Goal: Task Accomplishment & Management: Complete application form

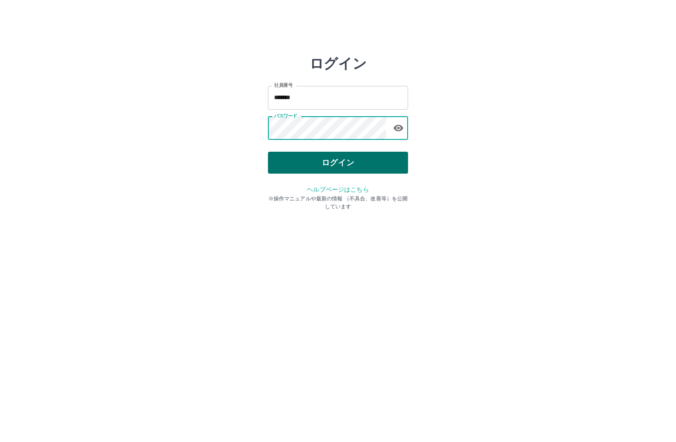
click at [336, 161] on button "ログイン" at bounding box center [338, 163] width 140 height 22
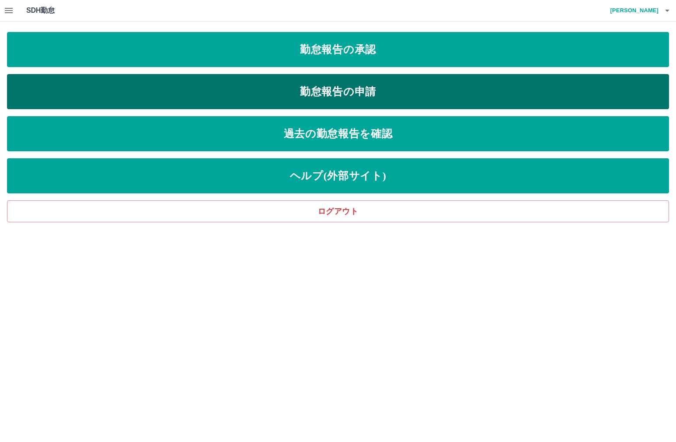
click at [298, 96] on link "勤怠報告の申請" at bounding box center [338, 91] width 662 height 35
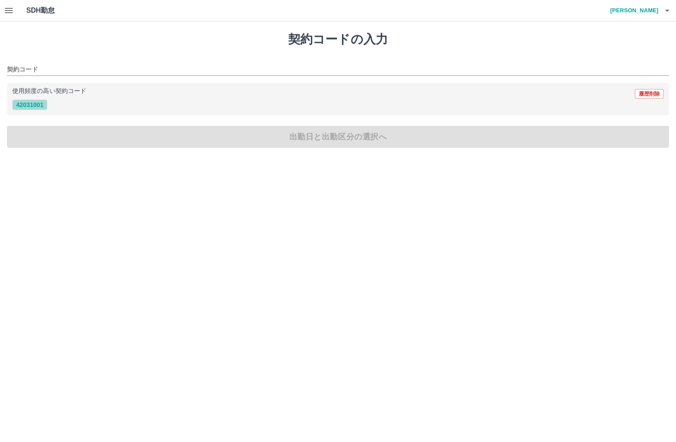
click at [22, 104] on button "42031001" at bounding box center [29, 104] width 35 height 11
type input "********"
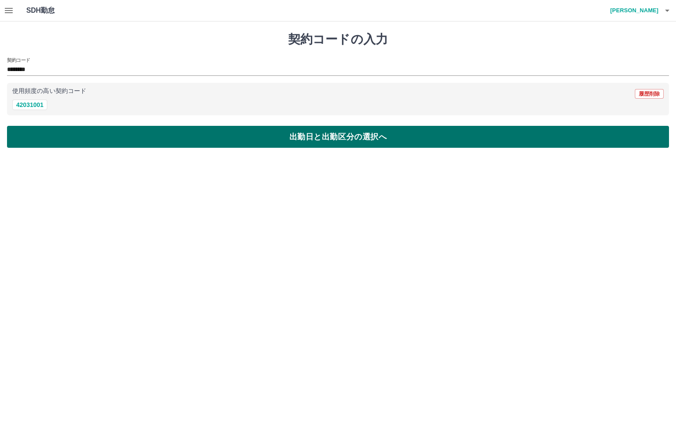
click at [56, 134] on button "出勤日と出勤区分の選択へ" at bounding box center [338, 137] width 662 height 22
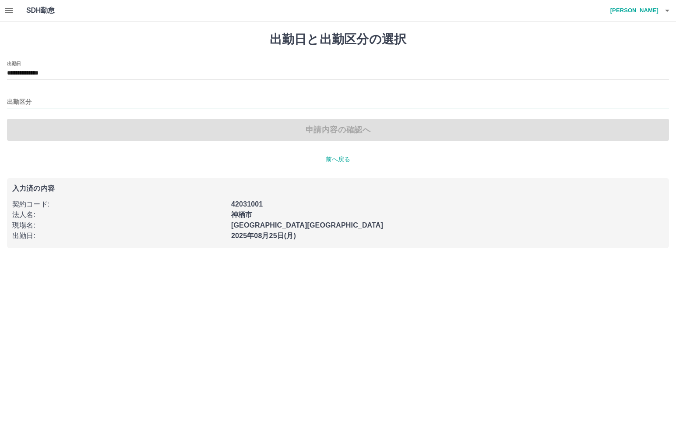
click at [20, 101] on input "出勤区分" at bounding box center [338, 102] width 662 height 11
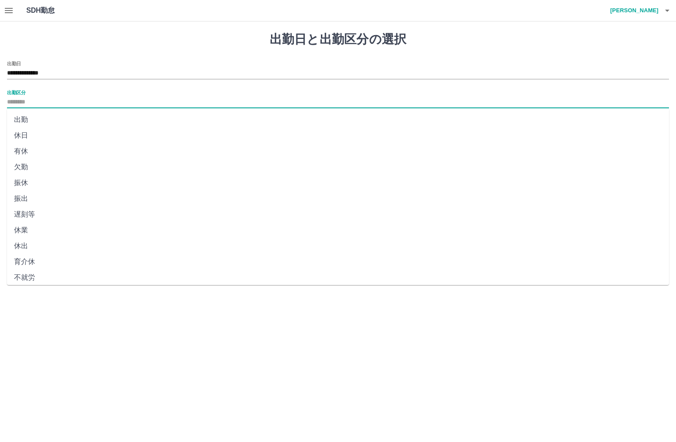
click at [28, 118] on li "出勤" at bounding box center [338, 120] width 662 height 16
type input "**"
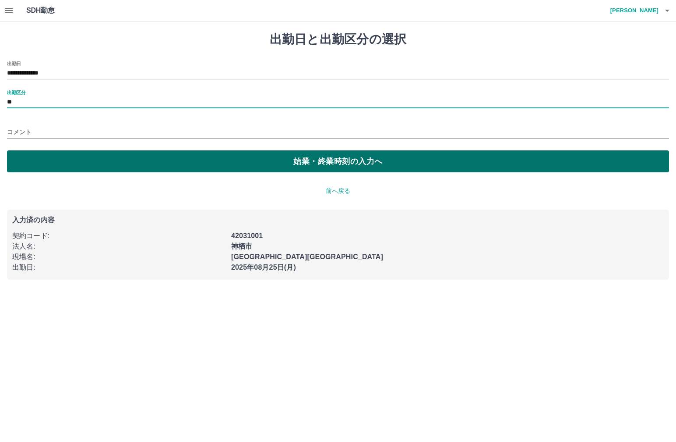
click at [54, 163] on button "始業・終業時刻の入力へ" at bounding box center [338, 161] width 662 height 22
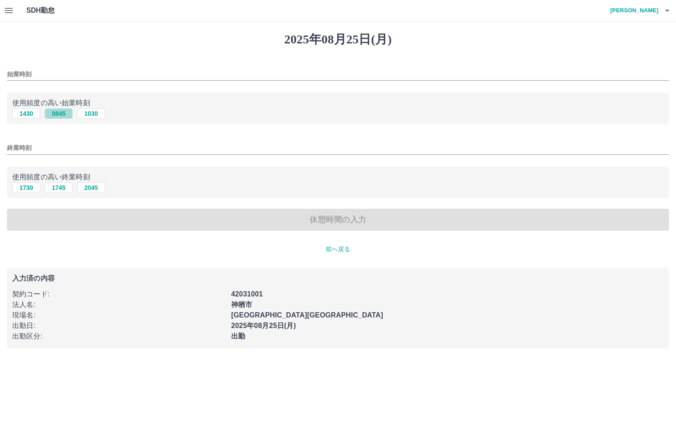
click at [64, 113] on button "0845" at bounding box center [59, 113] width 28 height 11
type input "****"
click at [54, 190] on button "1745" at bounding box center [59, 187] width 28 height 11
type input "****"
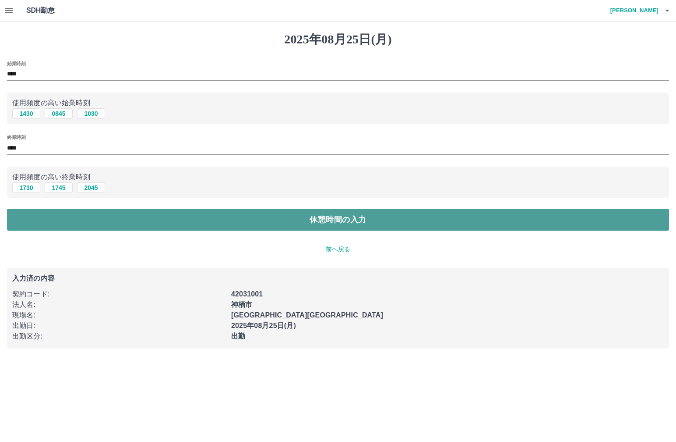
click at [57, 220] on button "休憩時間の入力" at bounding box center [338, 220] width 662 height 22
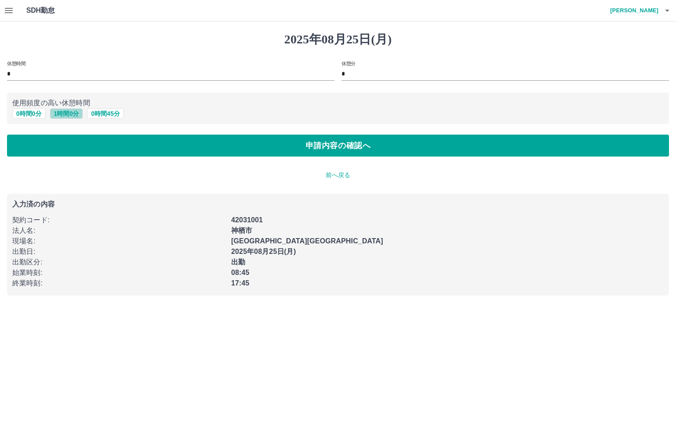
click at [70, 112] on button "1 時間 0 分" at bounding box center [66, 113] width 33 height 11
type input "*"
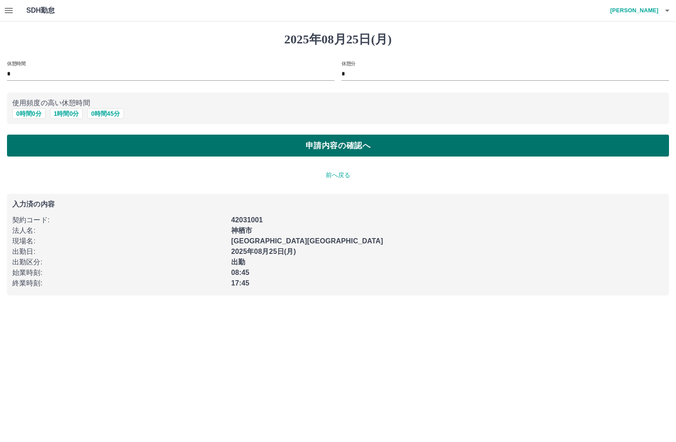
click at [76, 149] on button "申請内容の確認へ" at bounding box center [338, 145] width 662 height 22
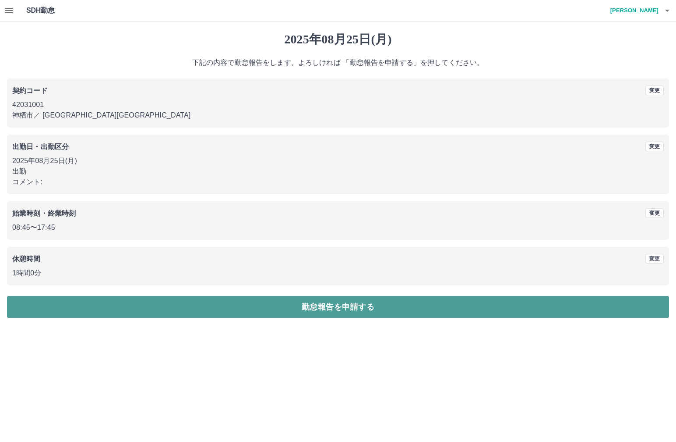
click at [164, 302] on button "勤怠報告を申請する" at bounding box center [338, 307] width 662 height 22
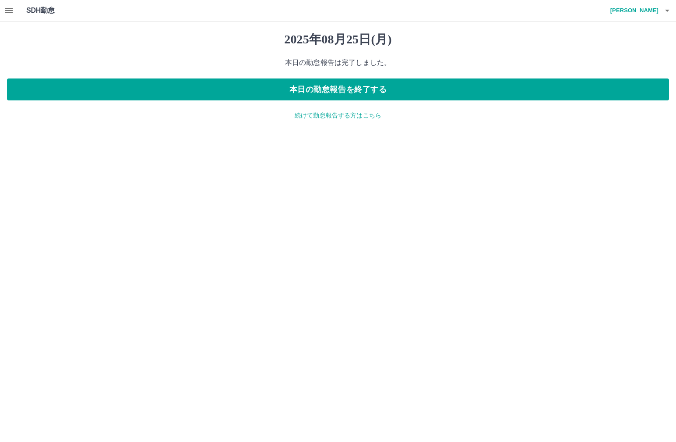
click at [11, 11] on icon "button" at bounding box center [9, 10] width 8 height 5
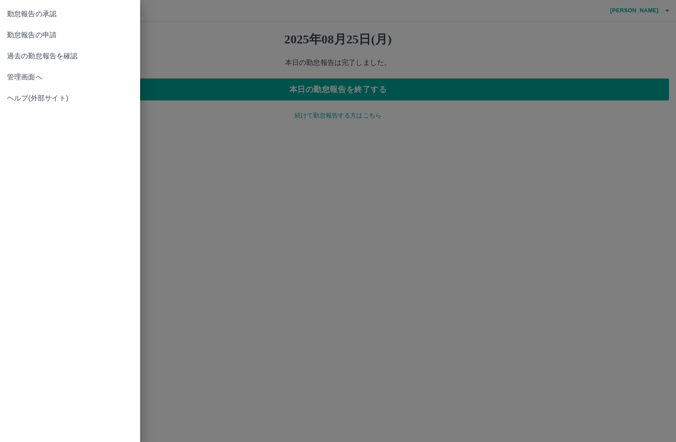
click at [38, 76] on span "管理画面へ" at bounding box center [70, 77] width 126 height 11
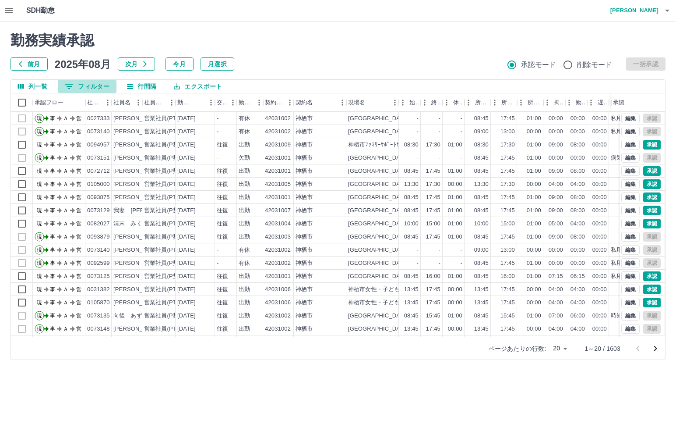
click at [91, 84] on button "0 フィルター" at bounding box center [87, 86] width 59 height 13
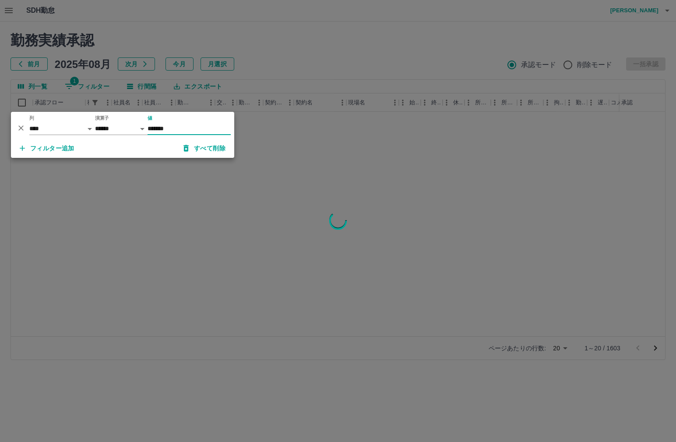
type input "*******"
click at [311, 20] on div at bounding box center [338, 221] width 676 height 442
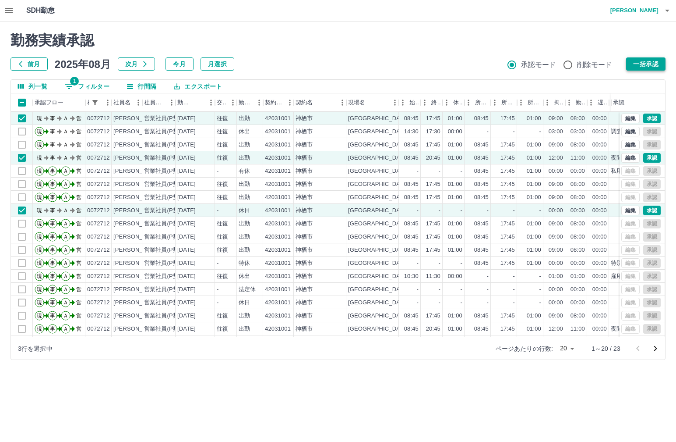
click at [651, 63] on button "一括承認" at bounding box center [645, 63] width 39 height 13
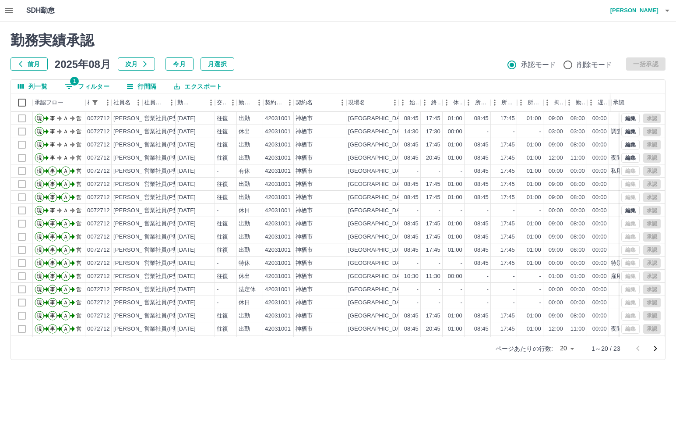
click at [97, 84] on button "1 フィルター" at bounding box center [87, 86] width 59 height 13
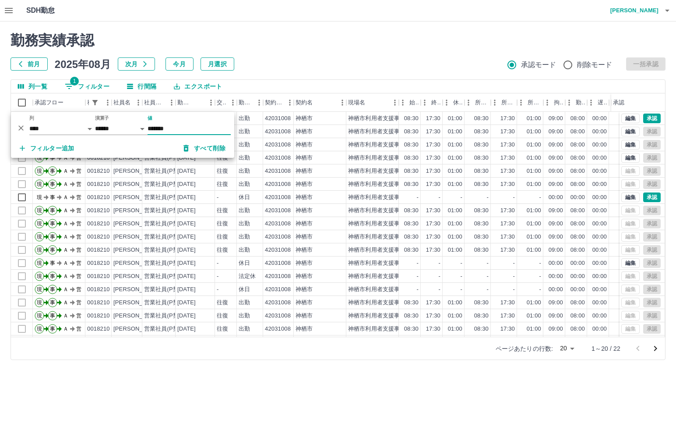
type input "*******"
drag, startPoint x: 414, startPoint y: 16, endPoint x: 404, endPoint y: 10, distance: 11.1
click at [414, 15] on div "SDH勤怠 酒井　澄枝" at bounding box center [338, 10] width 676 height 21
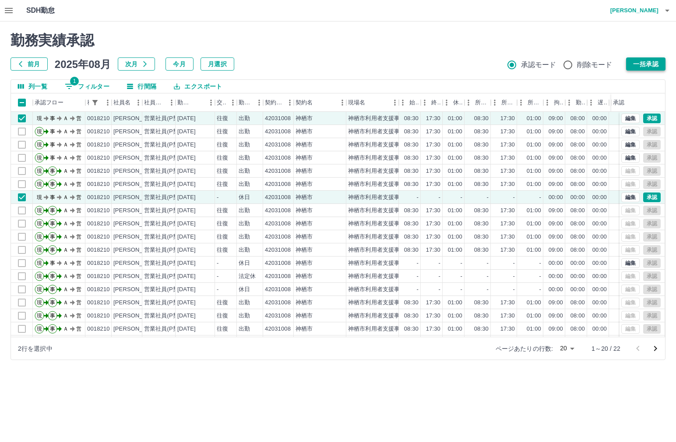
click at [651, 64] on button "一括承認" at bounding box center [645, 63] width 39 height 13
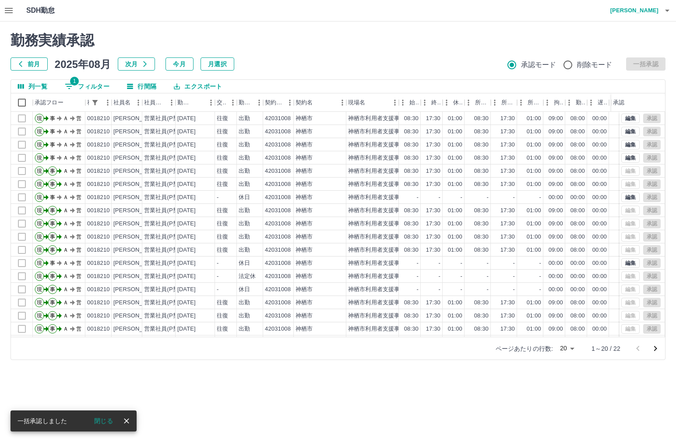
click at [662, 9] on button "button" at bounding box center [668, 10] width 18 height 21
click at [621, 59] on li "ログアウト" at bounding box center [631, 64] width 78 height 16
